Goal: Navigation & Orientation: Find specific page/section

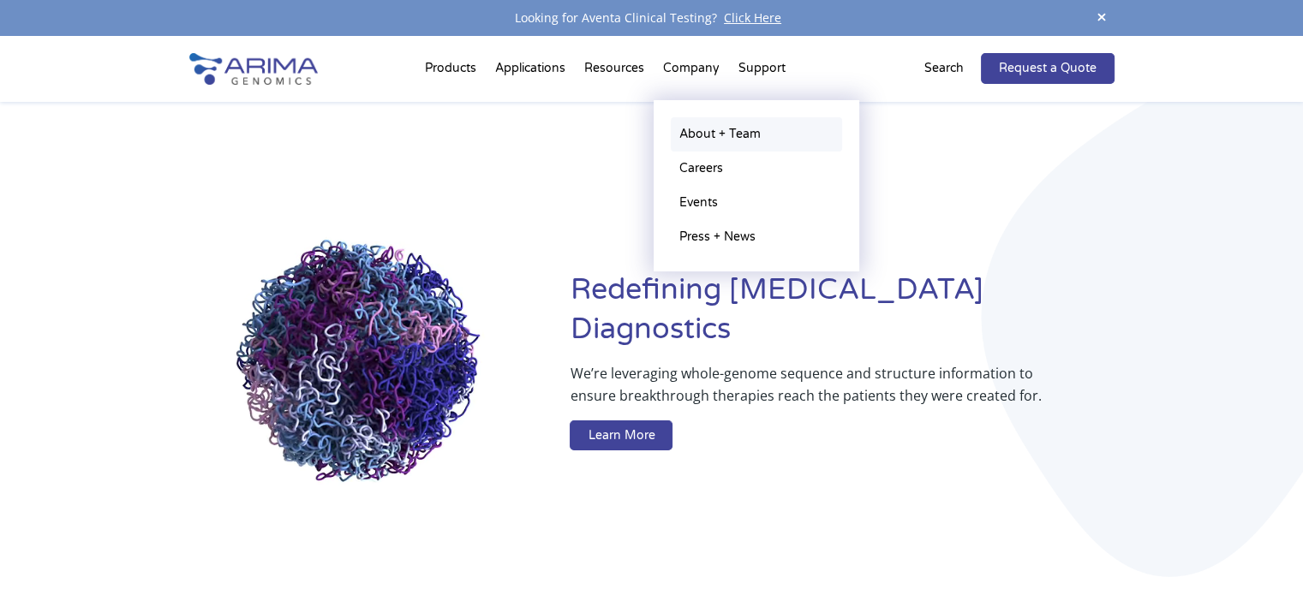
click at [690, 123] on link "About + Team" at bounding box center [756, 134] width 171 height 34
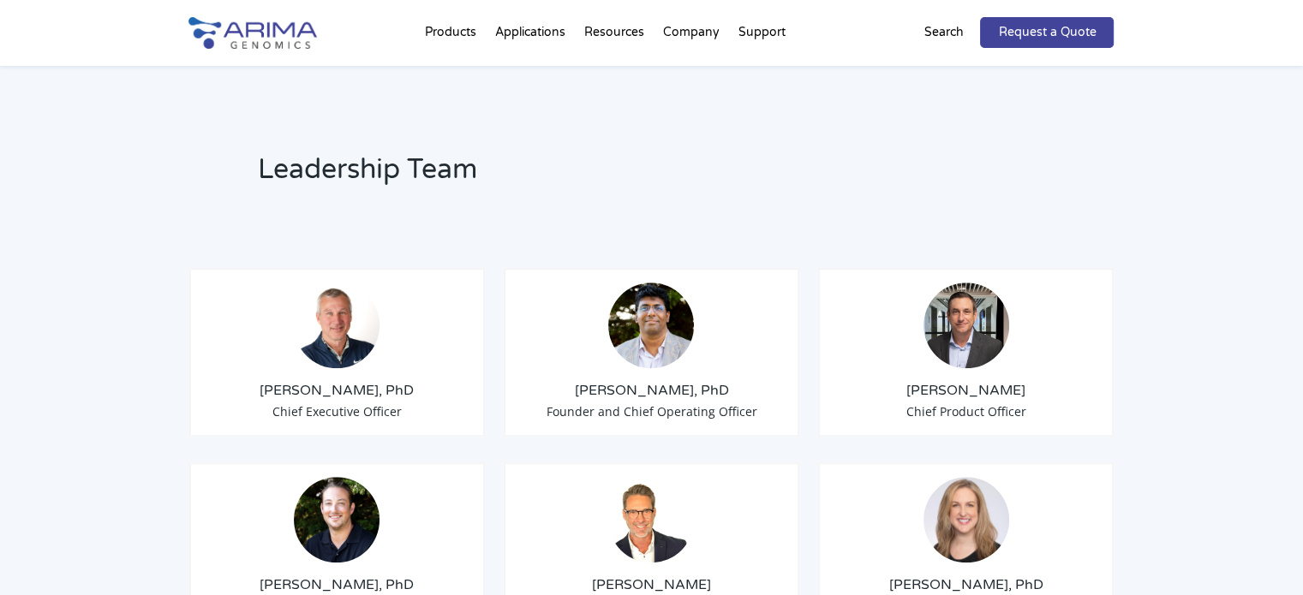
scroll to position [1217, 0]
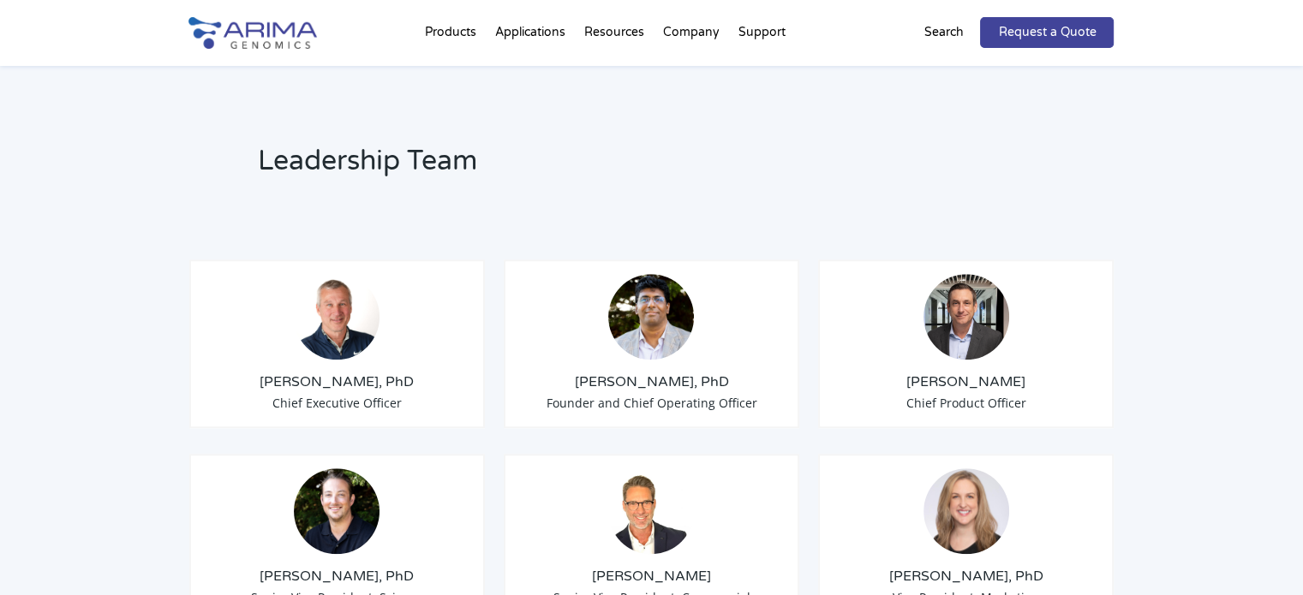
click at [358, 319] on img at bounding box center [337, 317] width 86 height 86
click at [600, 373] on h3 "Sid Selvaraj, PhD" at bounding box center [651, 382] width 267 height 19
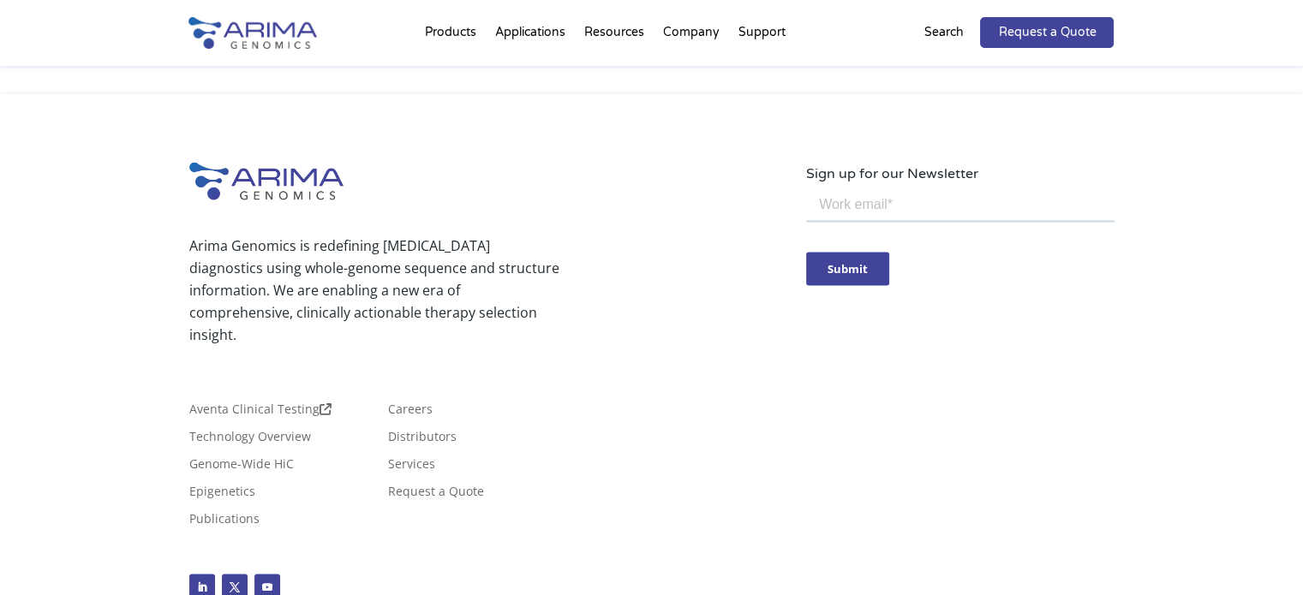
scroll to position [3147, 0]
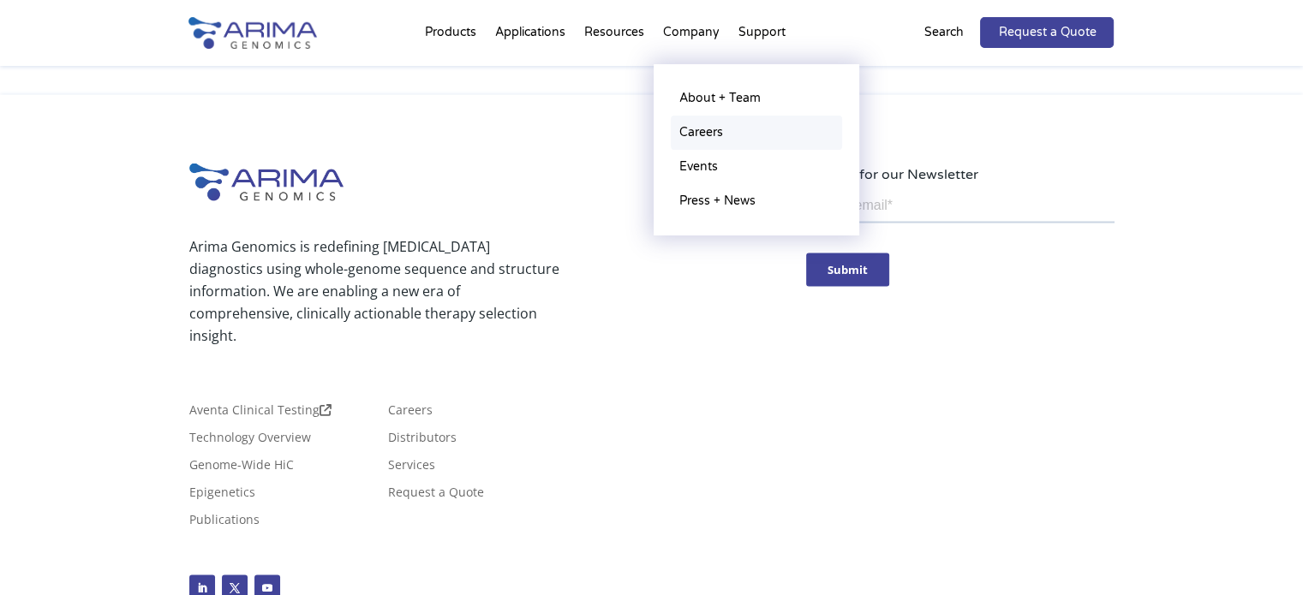
click at [691, 140] on link "Careers" at bounding box center [756, 133] width 171 height 34
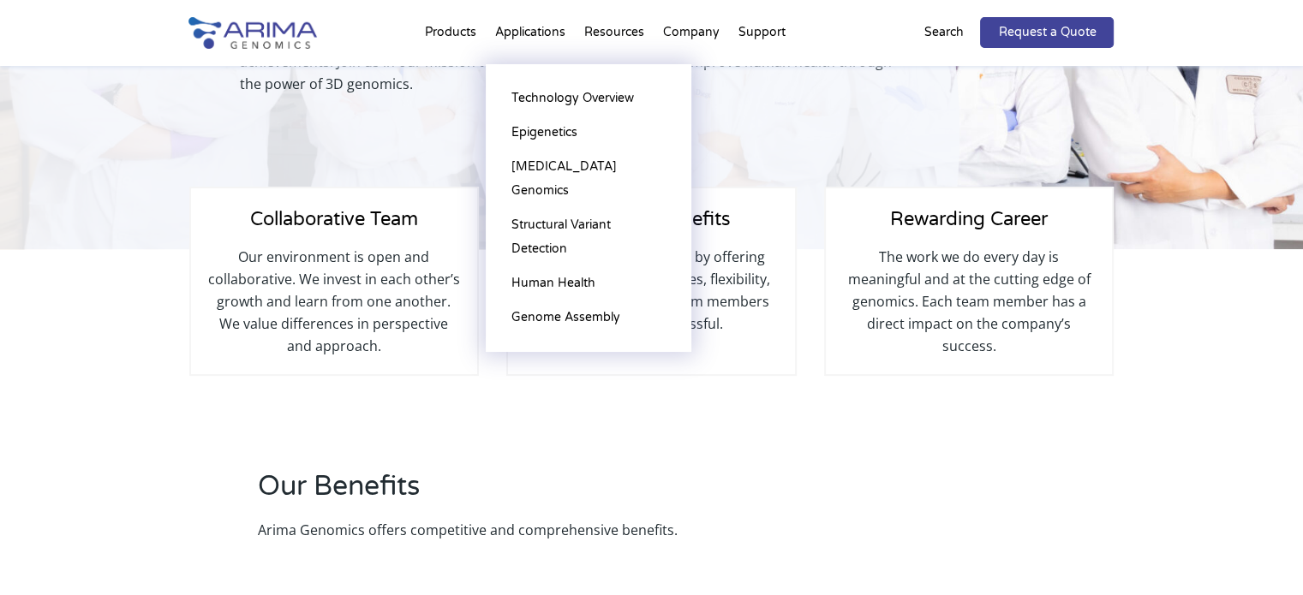
scroll to position [228, 0]
